Goal: Task Accomplishment & Management: Complete application form

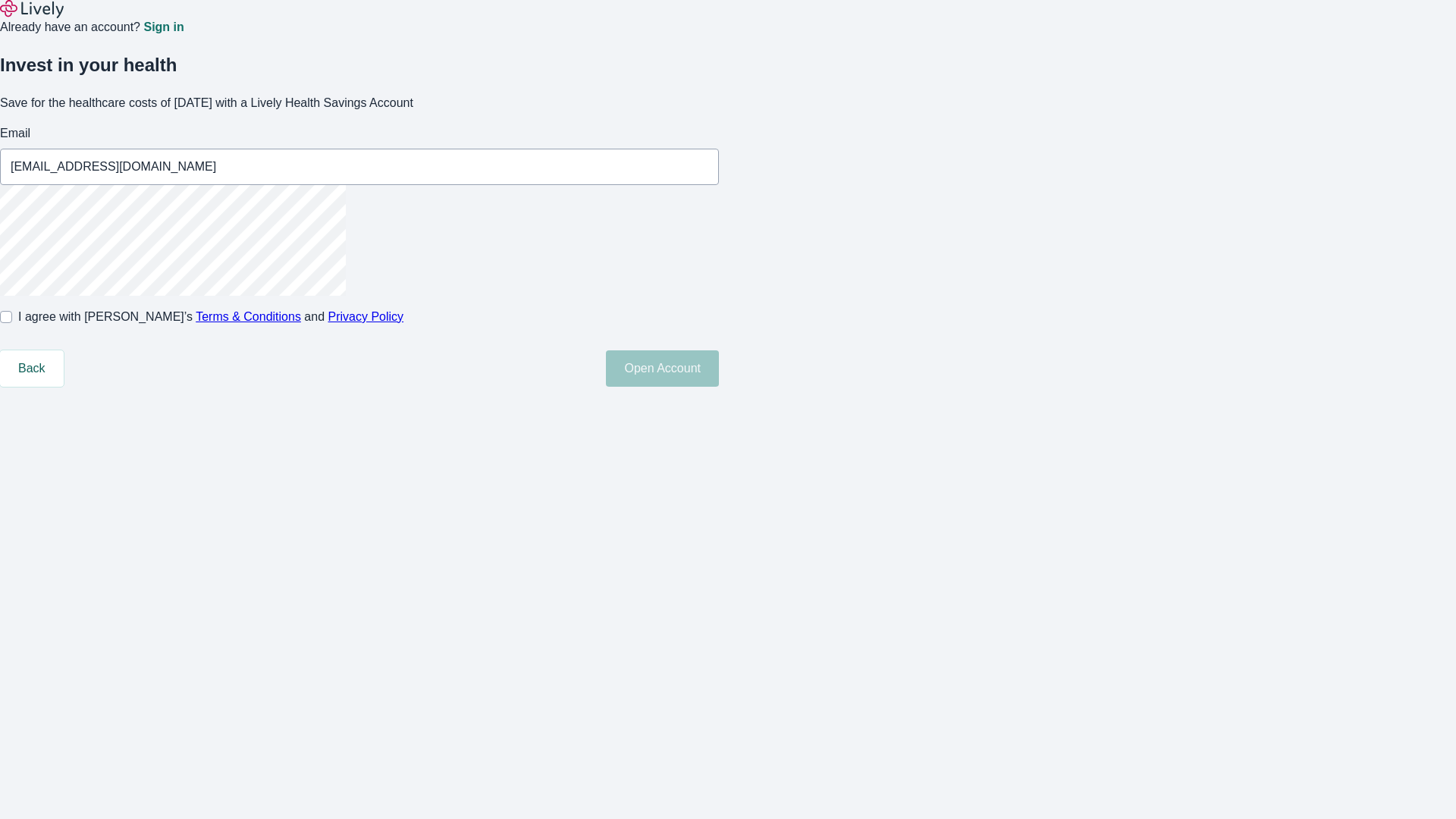
click at [12, 323] on input "I agree with Lively’s Terms & Conditions and Privacy Policy" at bounding box center [6, 316] width 12 height 12
checkbox input "true"
click at [719, 387] on button "Open Account" at bounding box center [662, 368] width 113 height 36
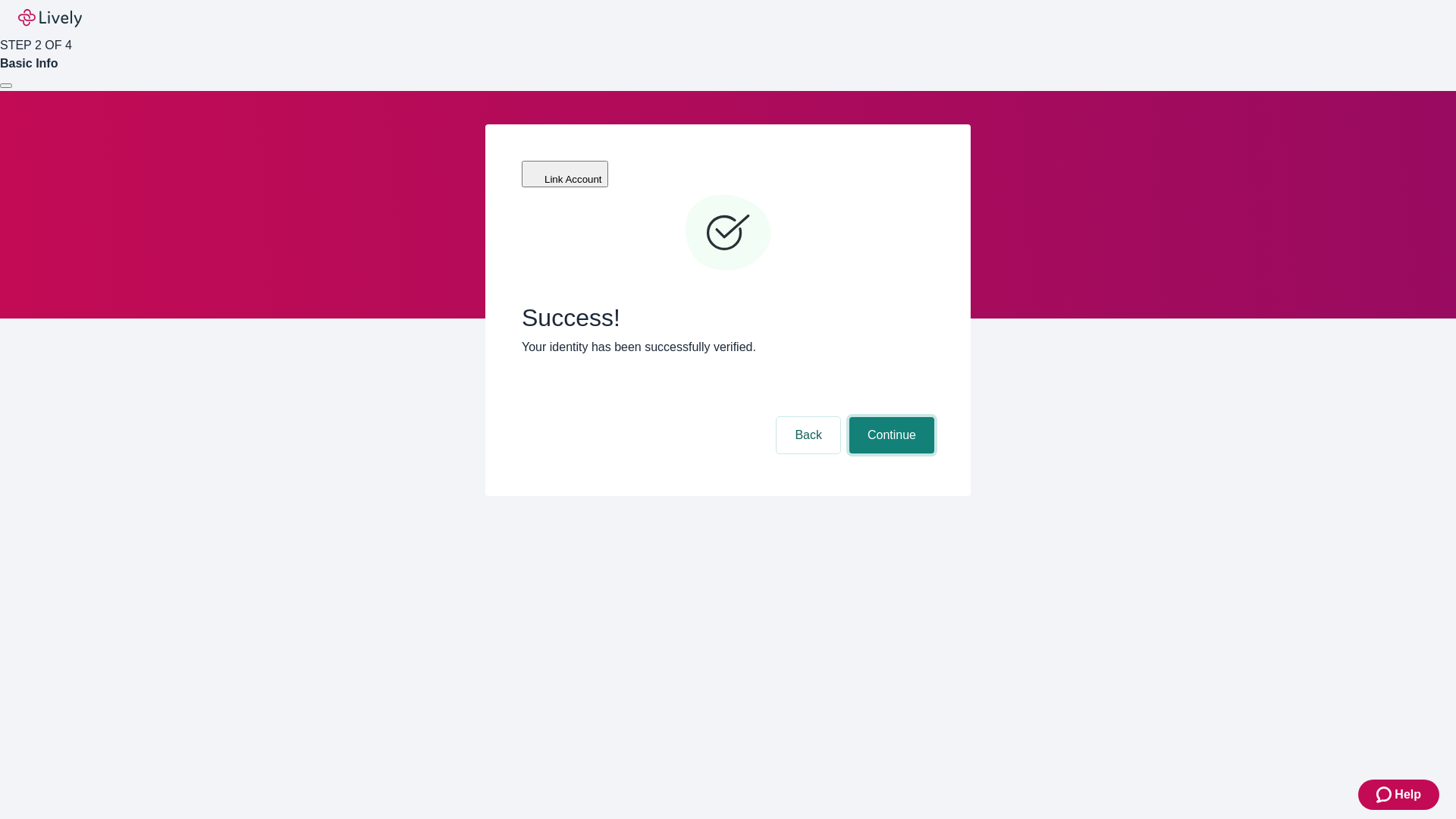
click at [889, 417] on button "Continue" at bounding box center [892, 435] width 85 height 36
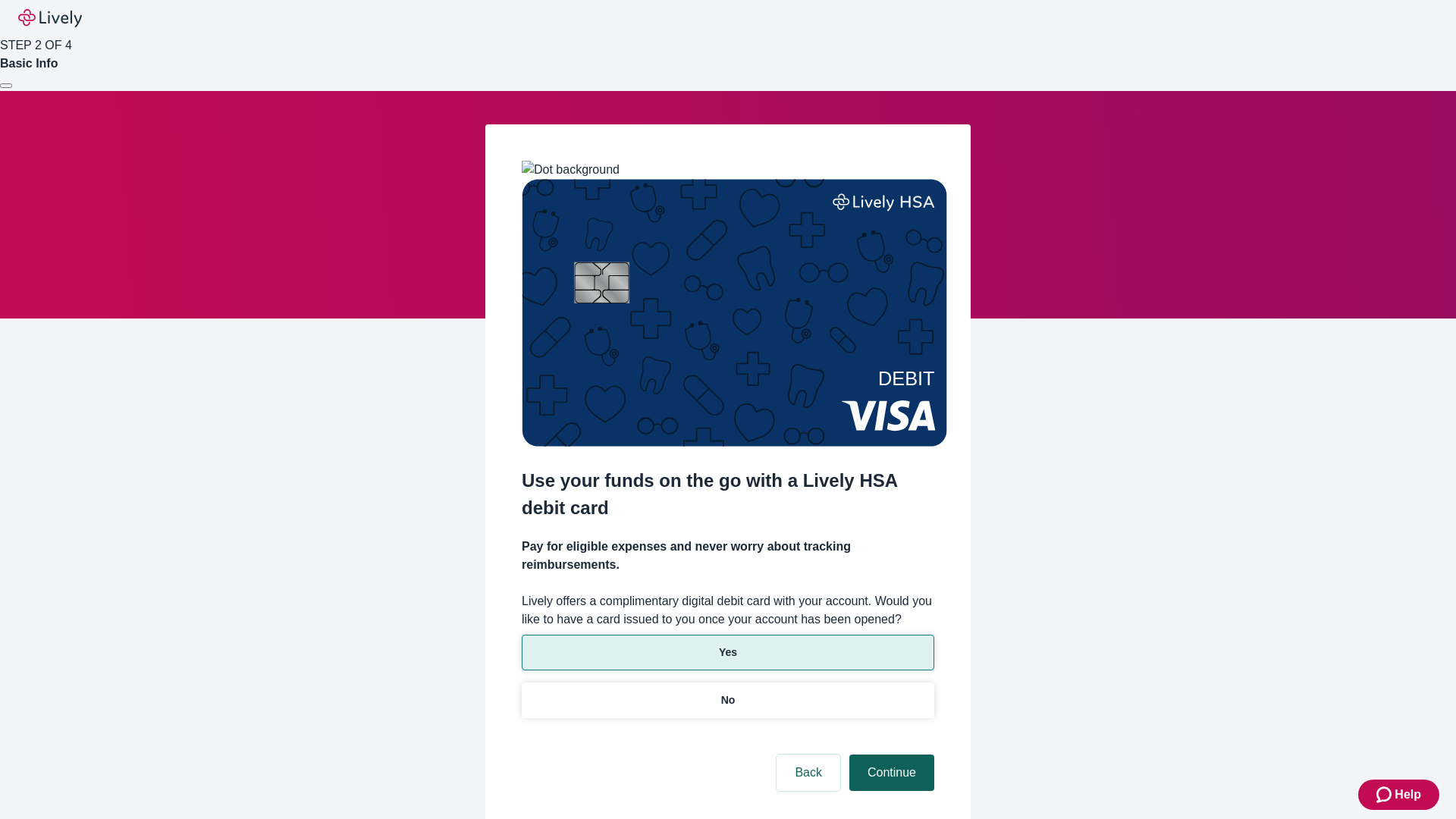
click at [728, 644] on p "Yes" at bounding box center [728, 652] width 18 height 16
click at [889, 755] on button "Continue" at bounding box center [892, 773] width 85 height 36
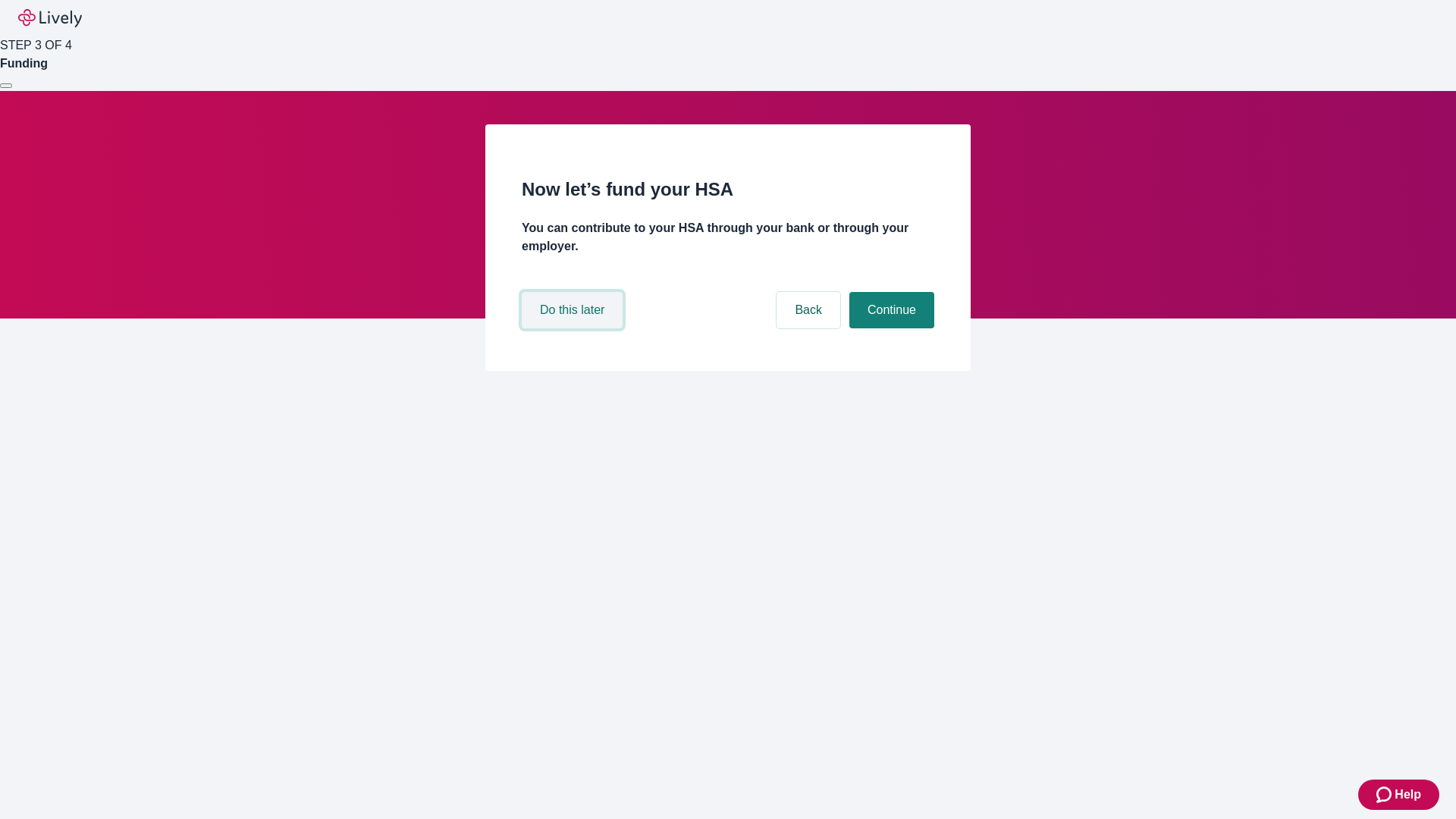
click at [574, 328] on button "Do this later" at bounding box center [572, 310] width 101 height 36
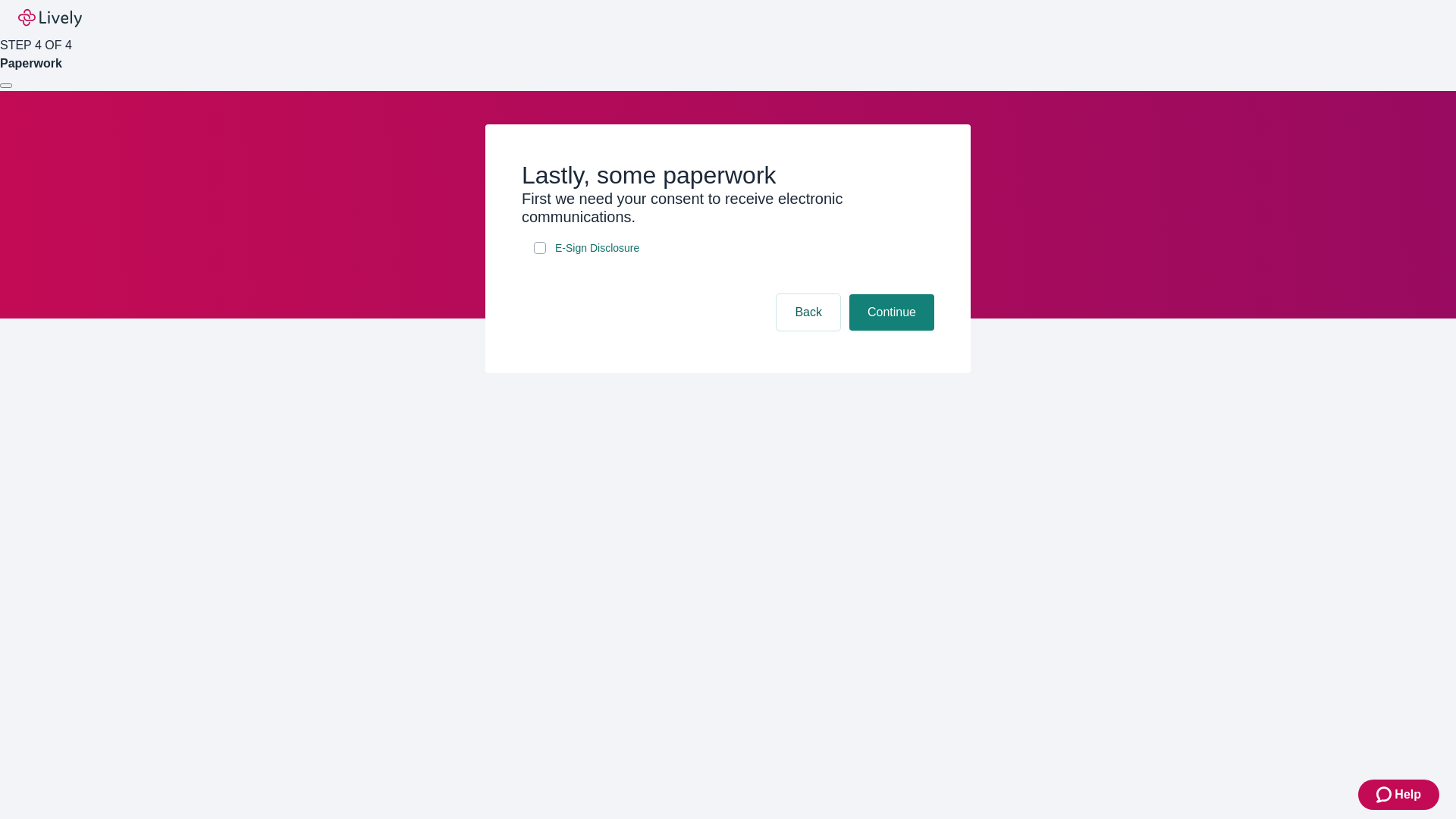
click at [540, 254] on input "E-Sign Disclosure" at bounding box center [539, 247] width 12 height 12
checkbox input "true"
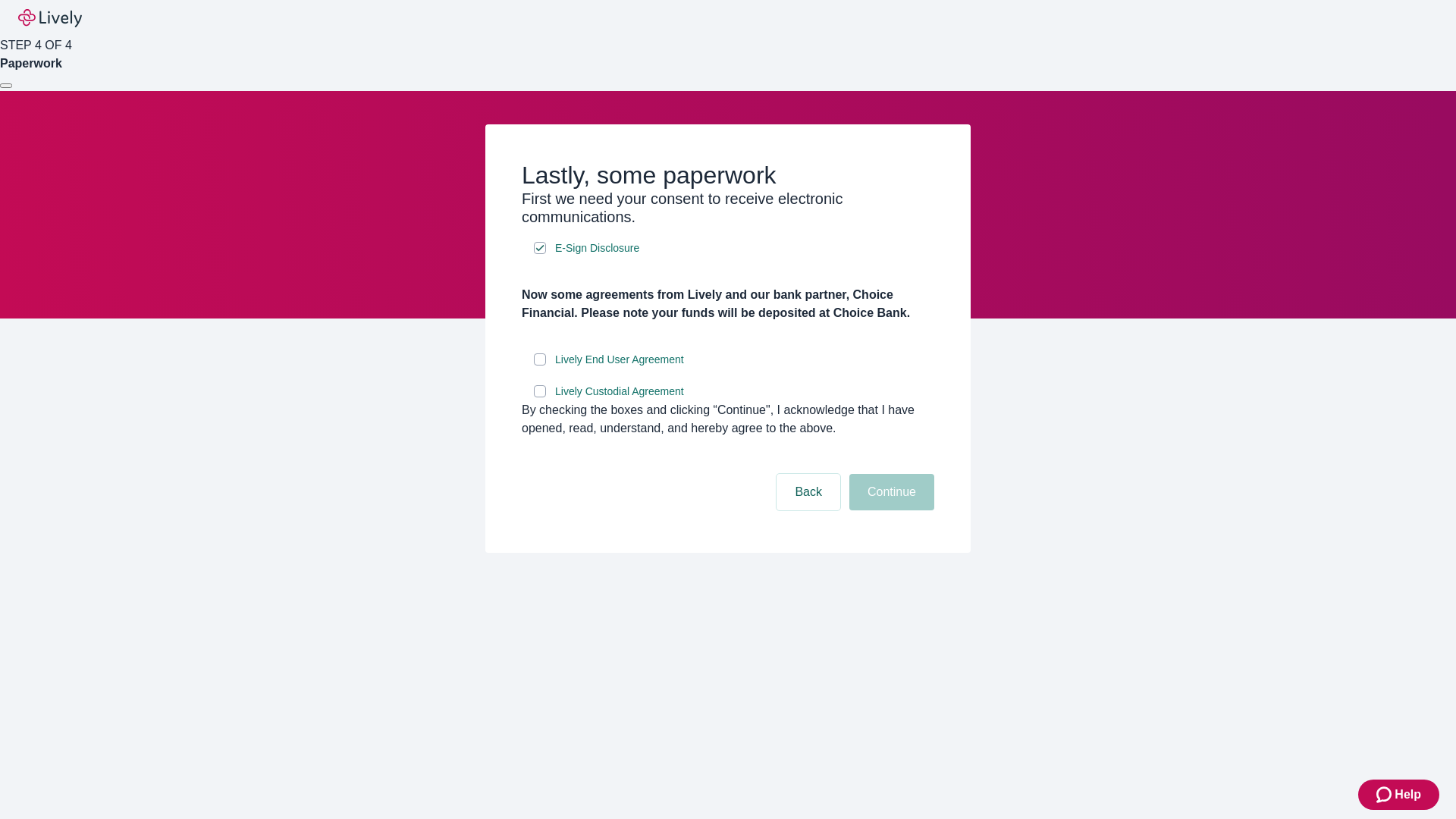
click at [540, 366] on input "Lively End User Agreement" at bounding box center [539, 359] width 12 height 12
checkbox input "true"
click at [540, 397] on input "Lively Custodial Agreement" at bounding box center [539, 391] width 12 height 12
checkbox input "true"
click at [889, 511] on button "Continue" at bounding box center [892, 492] width 85 height 36
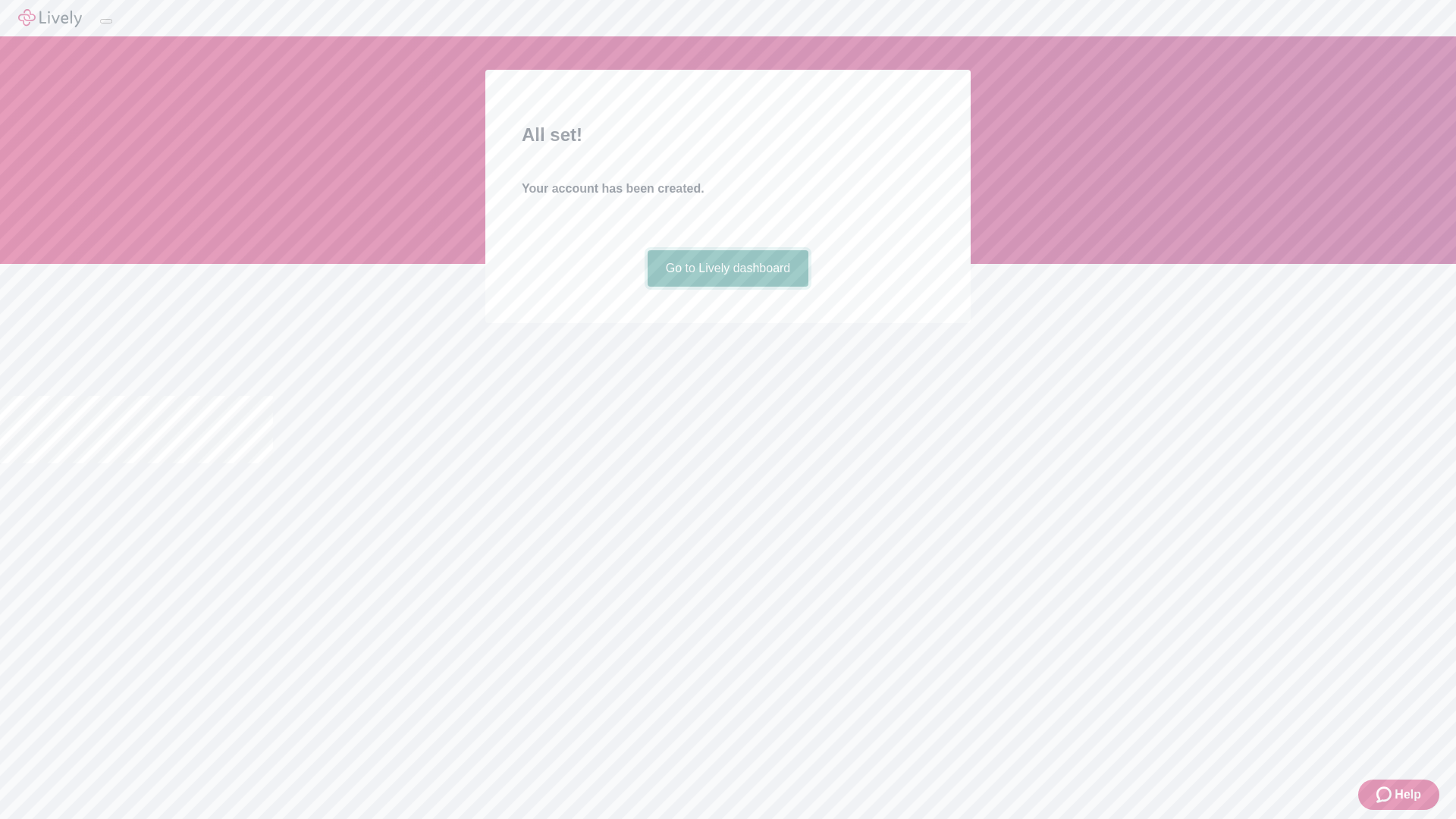
click at [728, 287] on link "Go to Lively dashboard" at bounding box center [728, 268] width 162 height 36
